Goal: Information Seeking & Learning: Find specific fact

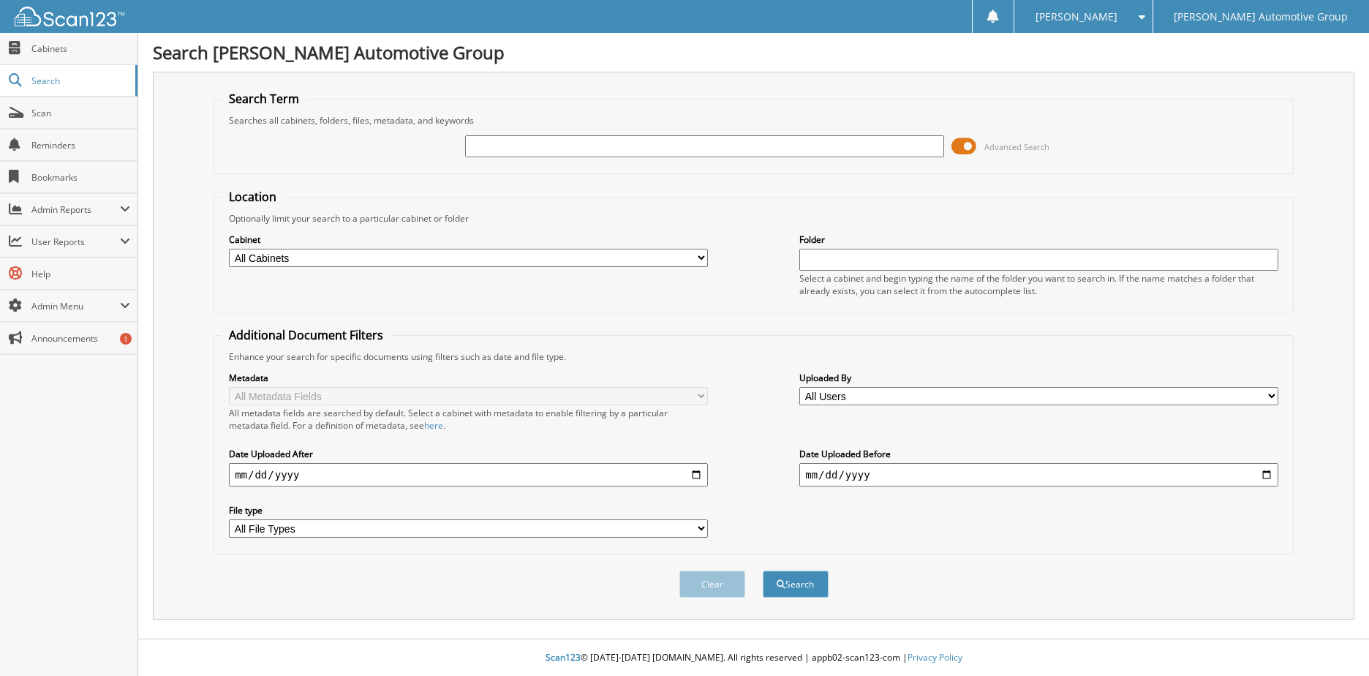
click at [485, 151] on input "text" at bounding box center [704, 146] width 479 height 22
type input "MARTIN"
click at [763, 571] on button "Search" at bounding box center [796, 584] width 66 height 27
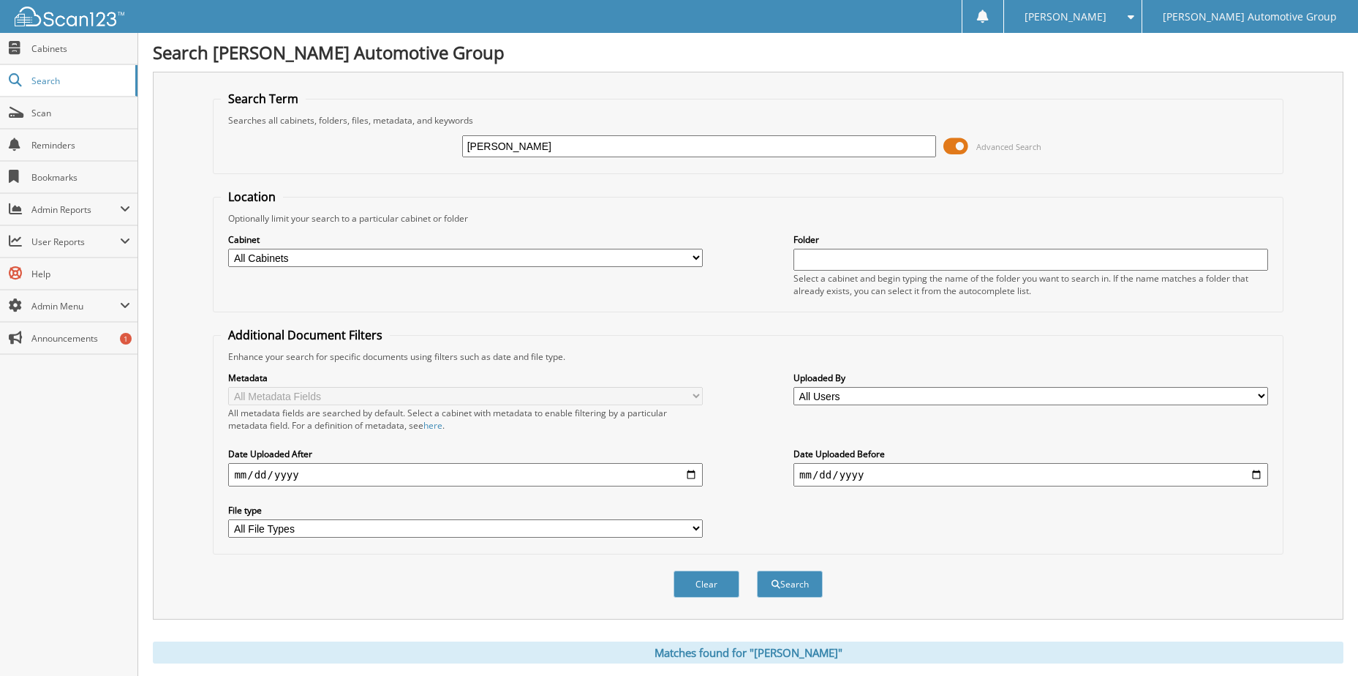
click at [530, 150] on input "[PERSON_NAME]" at bounding box center [699, 146] width 475 height 22
type input "[PERSON_NAME]"
click at [757, 571] on button "Search" at bounding box center [790, 584] width 66 height 27
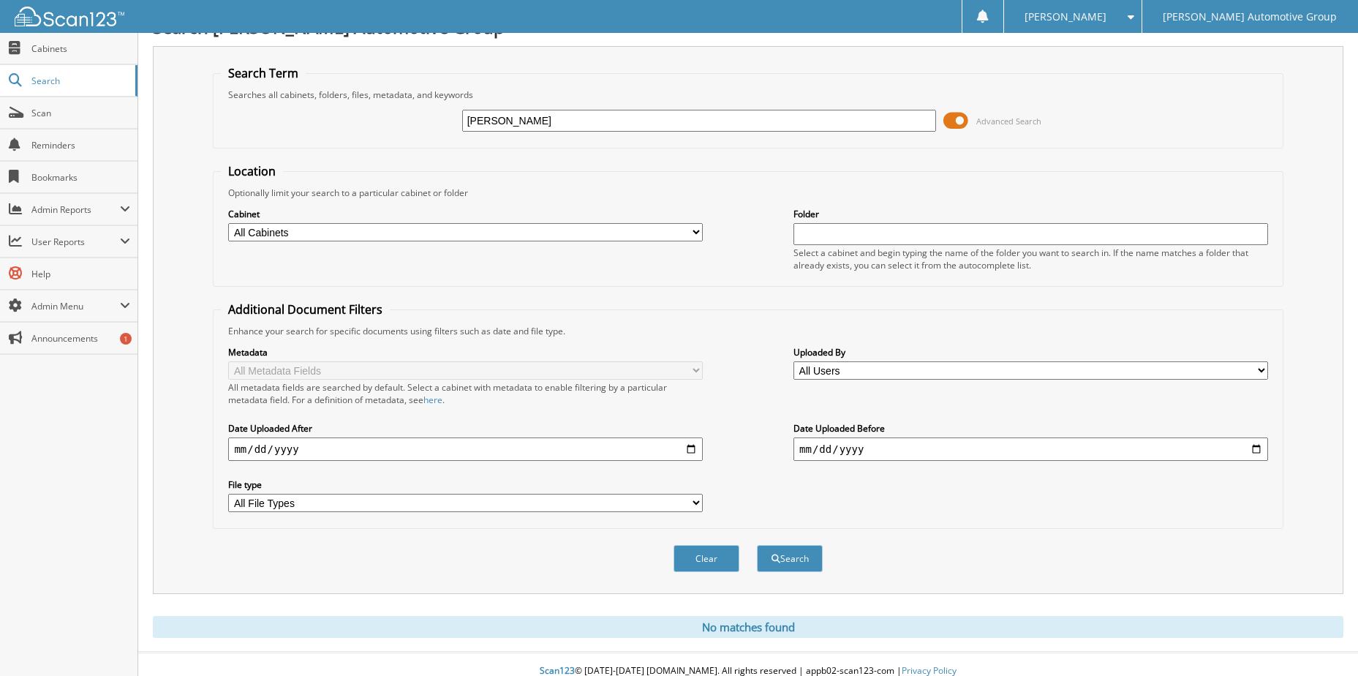
scroll to position [40, 0]
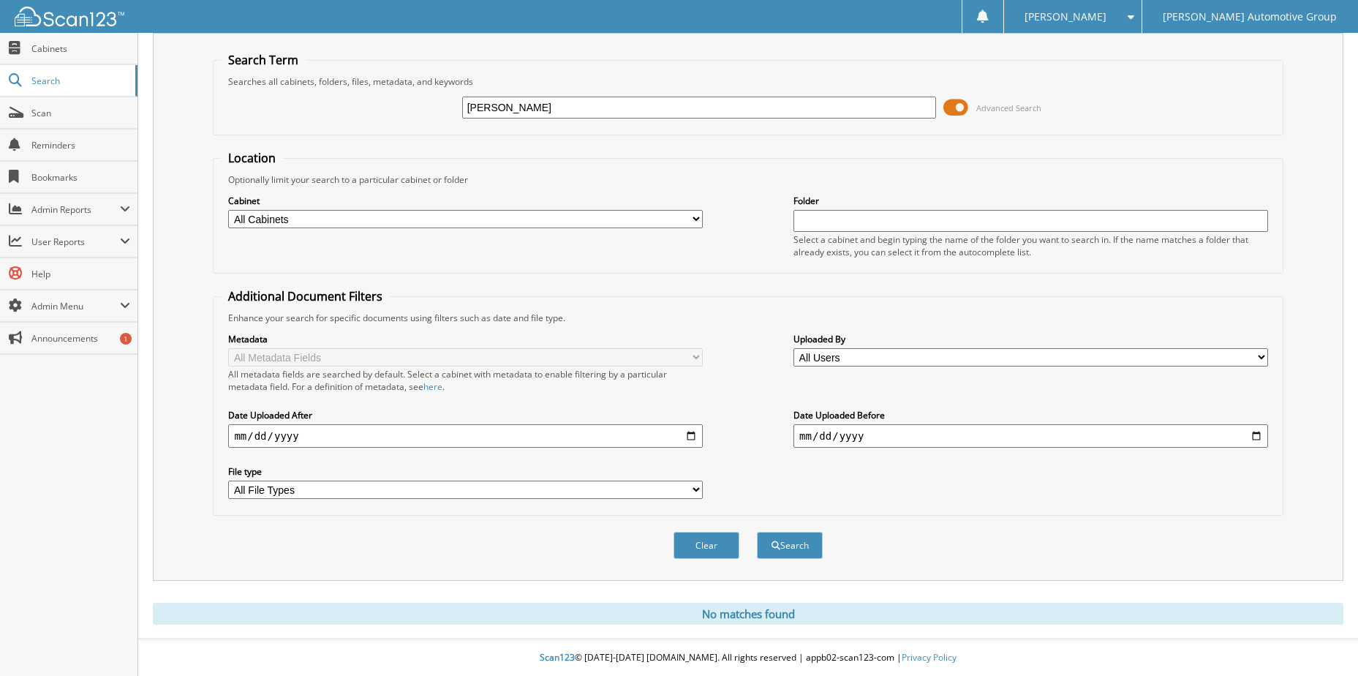
drag, startPoint x: 579, startPoint y: 103, endPoint x: 230, endPoint y: 145, distance: 352.2
click at [230, 145] on form "Search Term Searches all cabinets, folders, files, metadata, and keywords MARTI…" at bounding box center [748, 313] width 1070 height 523
type input "BLOCKER, CI"
click at [815, 540] on button "Search" at bounding box center [790, 545] width 66 height 27
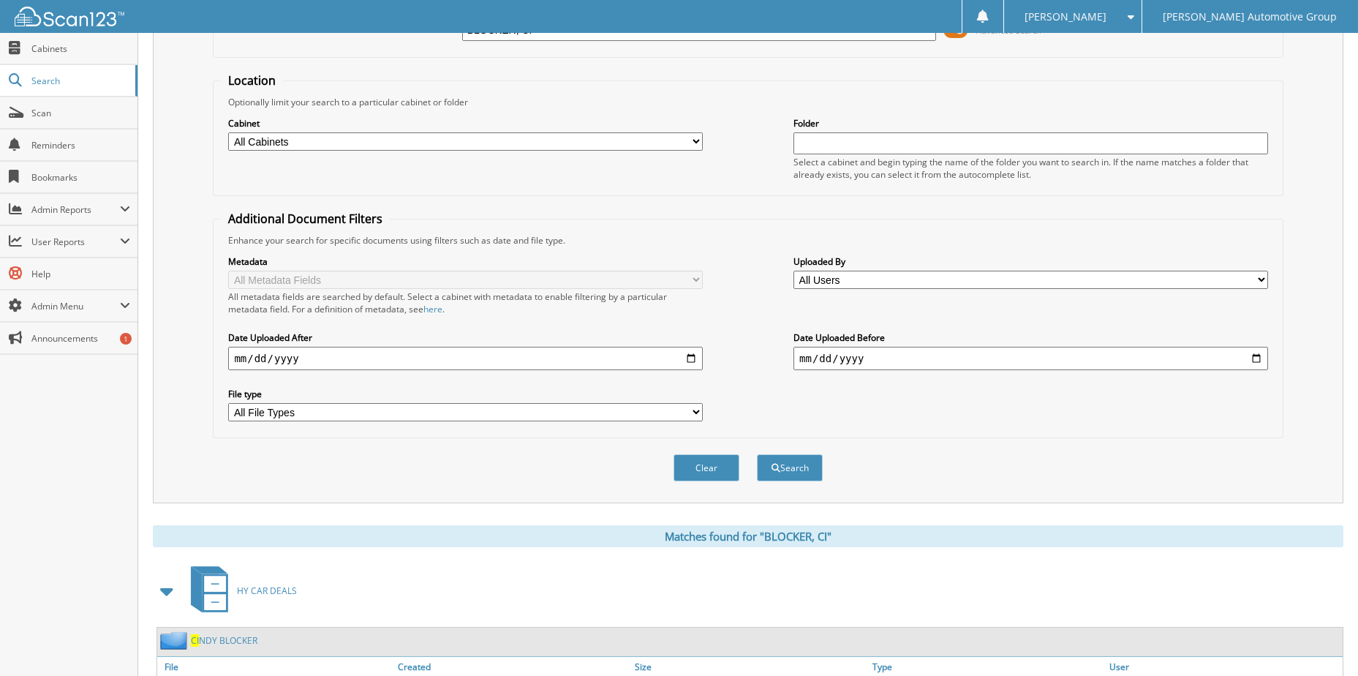
scroll to position [199, 0]
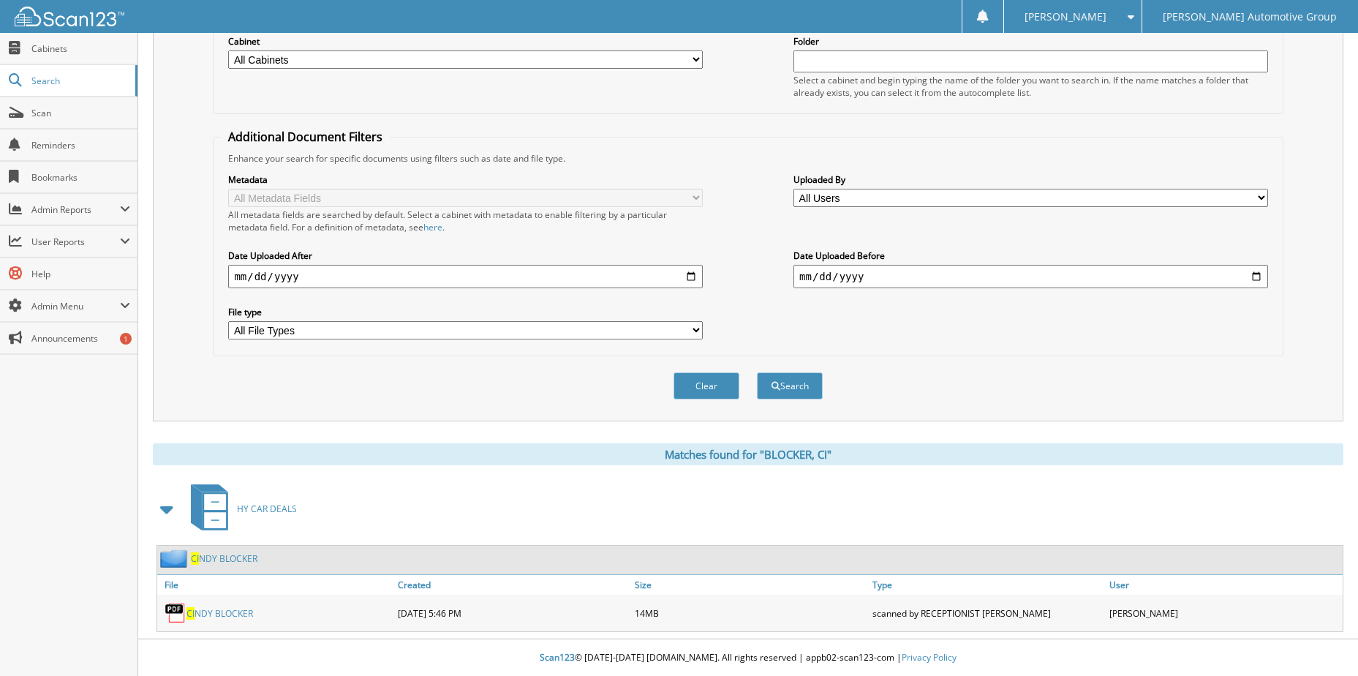
click at [216, 559] on link "CI NDY BLOCKER" at bounding box center [224, 558] width 67 height 12
